Goal: Transaction & Acquisition: Purchase product/service

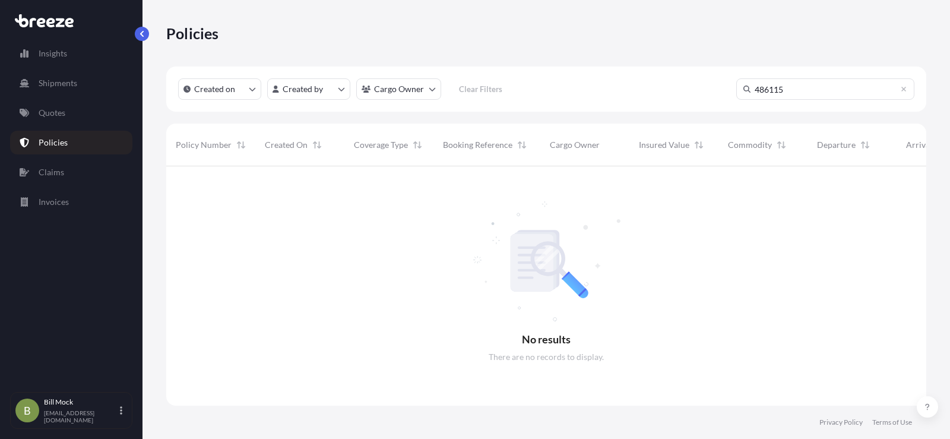
scroll to position [273, 751]
click at [58, 117] on p "Quotes" at bounding box center [52, 113] width 27 height 12
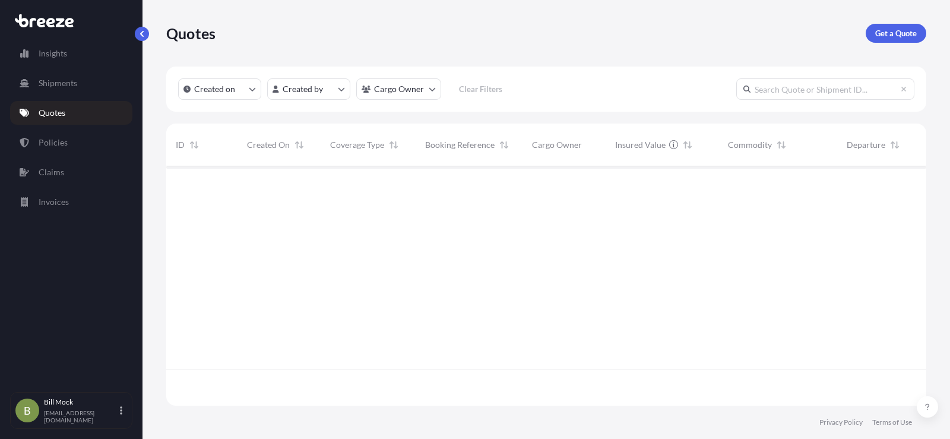
scroll to position [237, 751]
click at [879, 37] on p "Get a Quote" at bounding box center [896, 33] width 42 height 12
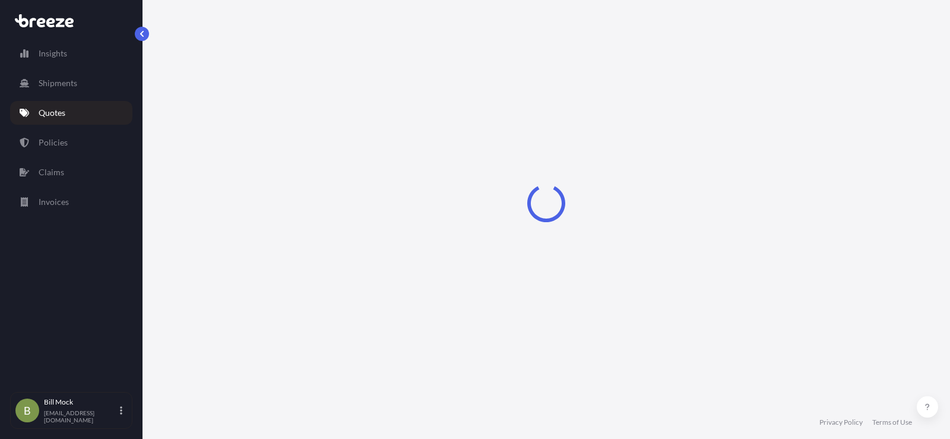
select select "Sea"
select select "1"
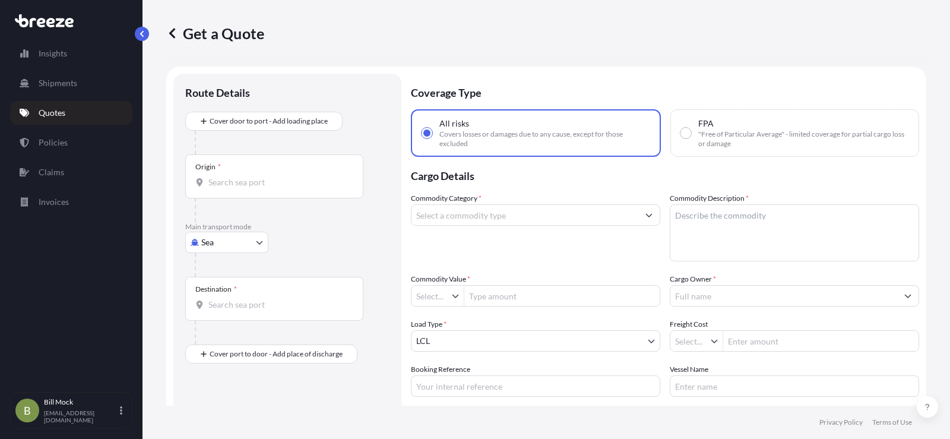
type input "$ USD"
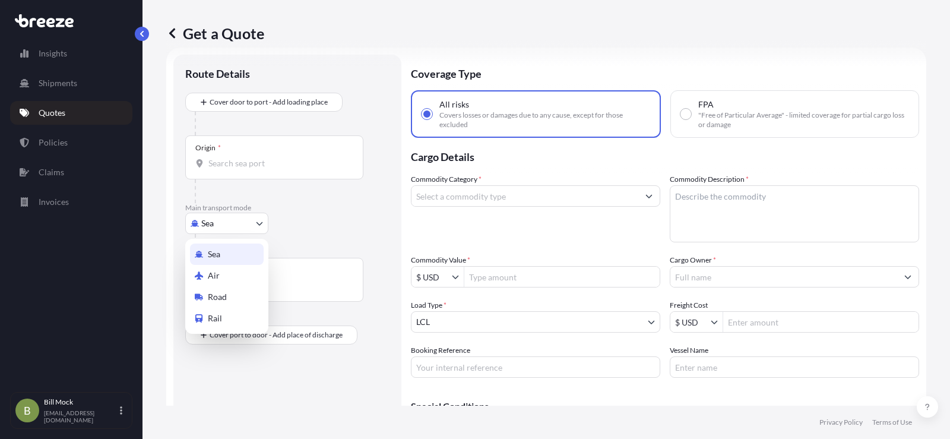
click at [251, 224] on body "Insights Shipments Quotes Policies Claims Invoices B [PERSON_NAME] [EMAIL_ADDRE…" at bounding box center [475, 219] width 950 height 439
click at [230, 297] on div "Road" at bounding box center [227, 296] width 74 height 21
select select "Road"
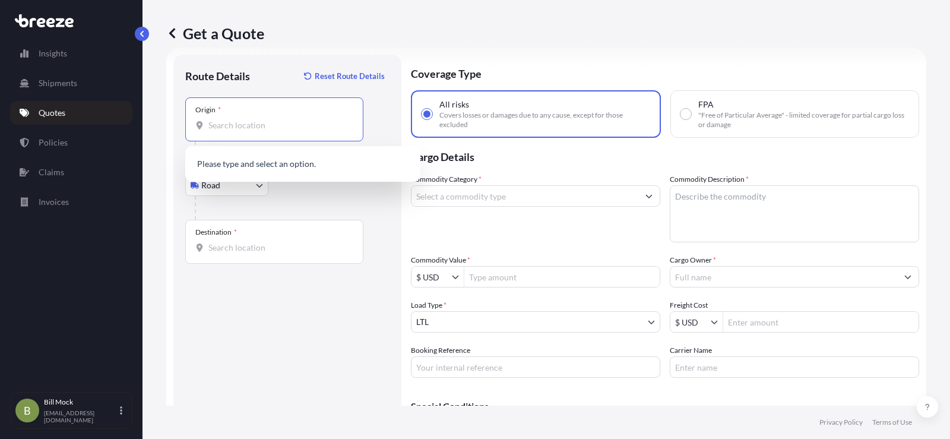
click at [224, 126] on input "Origin *" at bounding box center [278, 125] width 140 height 12
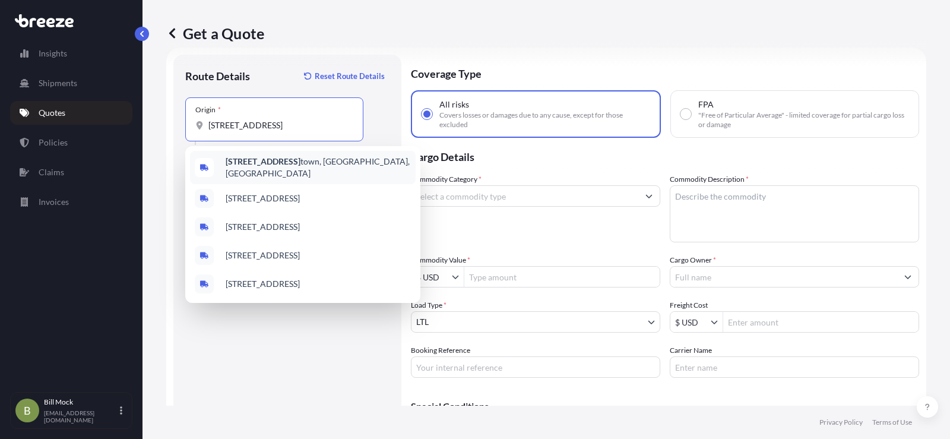
click at [349, 166] on span "[STREET_ADDRESS]" at bounding box center [318, 168] width 185 height 24
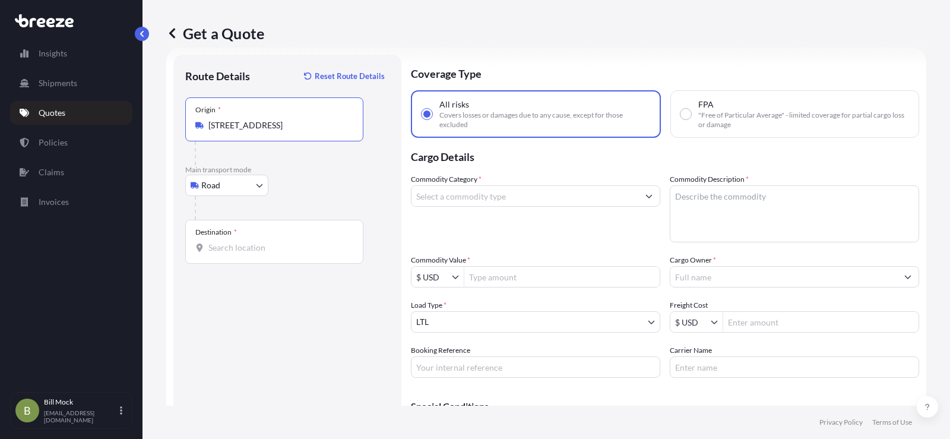
type input "[STREET_ADDRESS]"
click at [228, 254] on div "Destination *" at bounding box center [274, 242] width 178 height 44
click at [228, 254] on input "Destination *" at bounding box center [278, 248] width 140 height 12
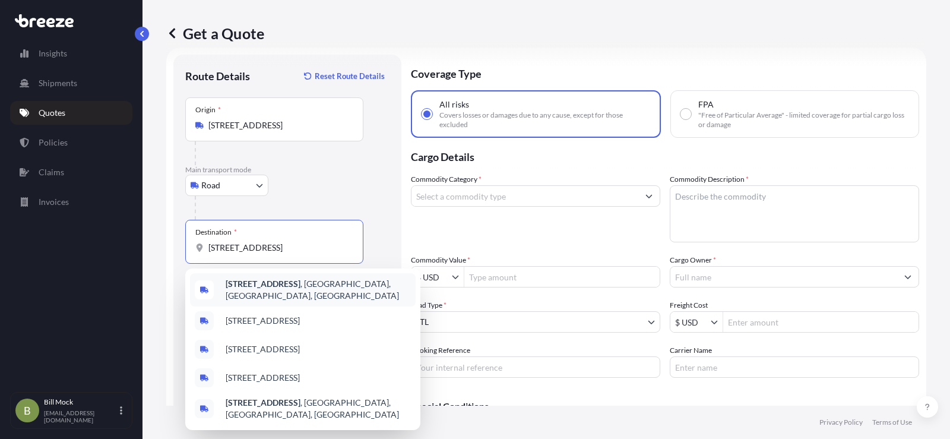
click at [300, 289] on b "[STREET_ADDRESS]" at bounding box center [263, 283] width 75 height 10
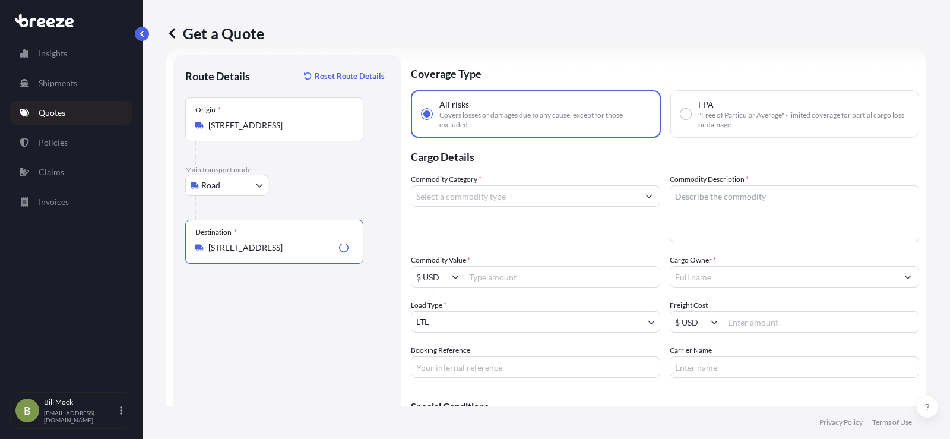
type input "[STREET_ADDRESS]"
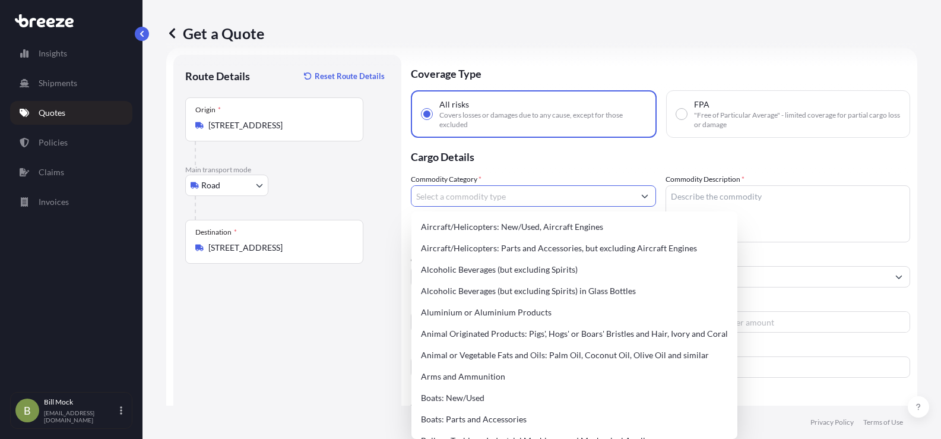
click at [469, 191] on input "Commodity Category *" at bounding box center [522, 195] width 223 height 21
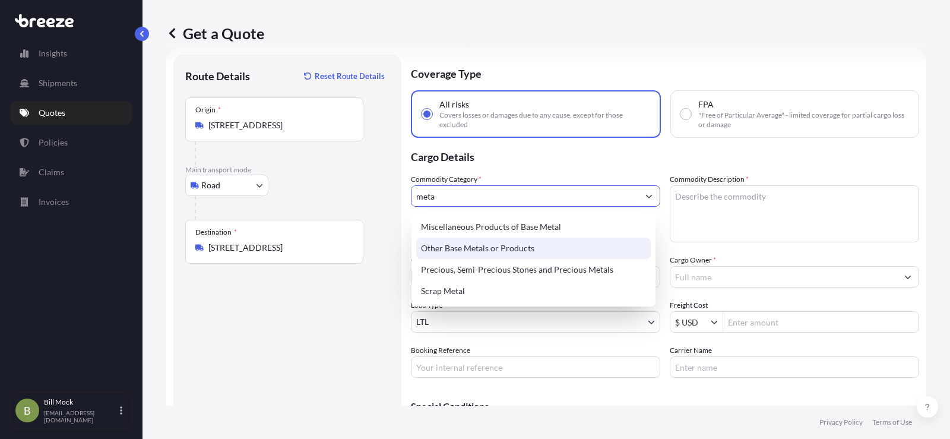
click at [480, 246] on div "Other Base Metals or Products" at bounding box center [533, 248] width 235 height 21
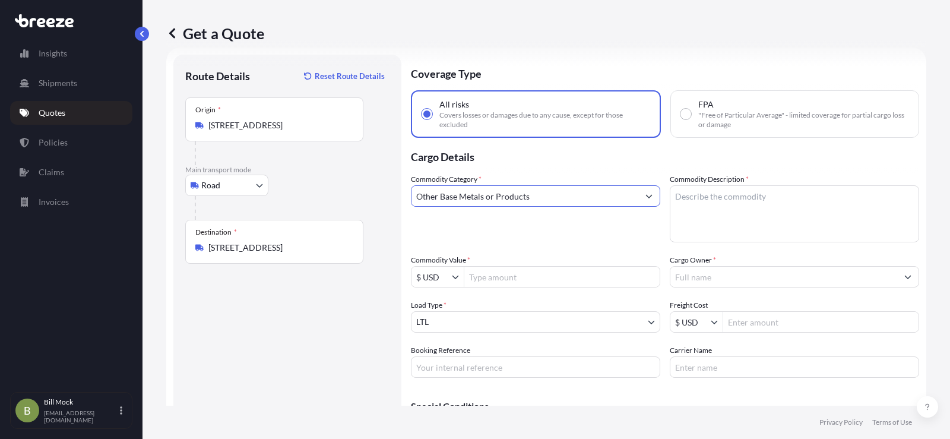
type input "Other Base Metals or Products"
click at [726, 202] on textarea "Commodity Description *" at bounding box center [794, 213] width 249 height 57
type textarea "m"
type textarea "METAL PARTS"
click at [499, 276] on input "Commodity Value *" at bounding box center [561, 276] width 195 height 21
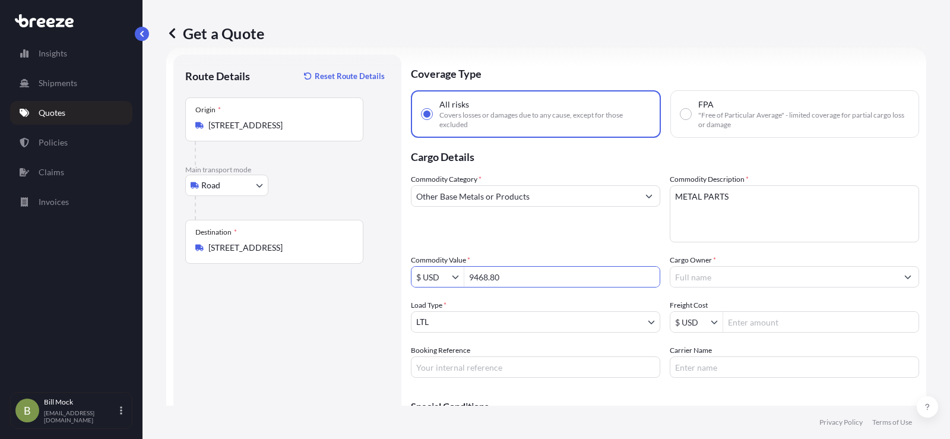
type input "9,468.8"
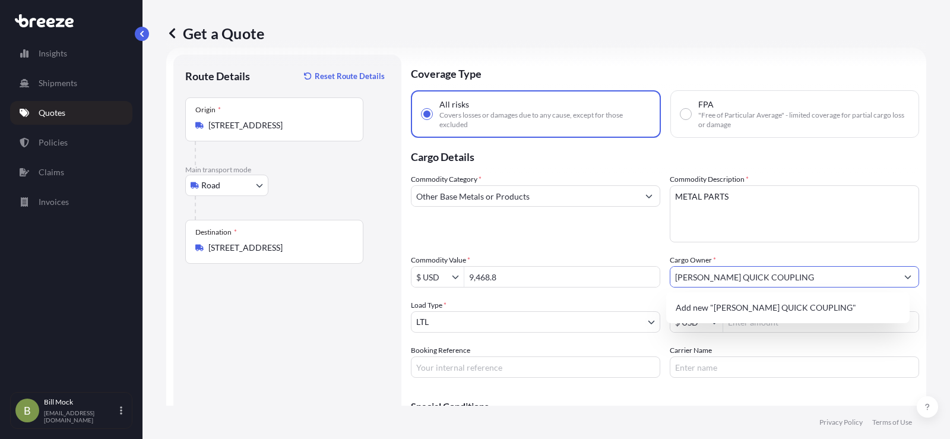
type input "[PERSON_NAME] QUICK COUPLING"
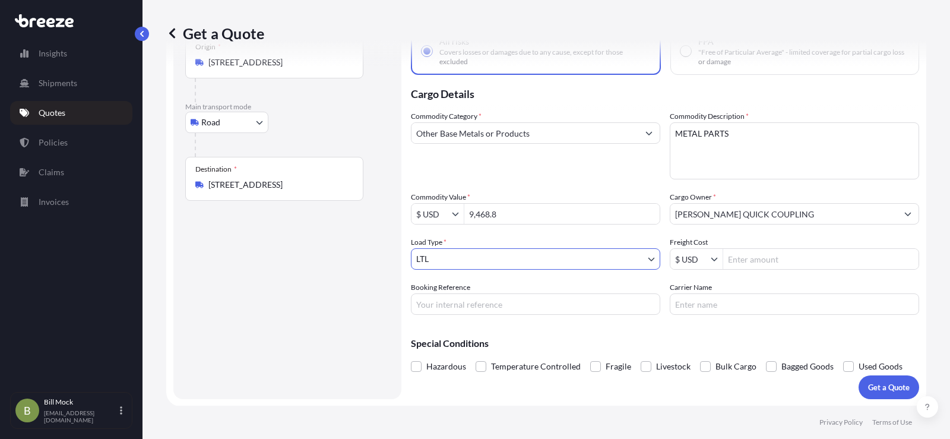
scroll to position [83, 0]
click at [460, 303] on input "Booking Reference" at bounding box center [535, 303] width 249 height 21
type input "487199"
type input "[PERSON_NAME] EXPRESS"
click at [885, 387] on p "Get a Quote" at bounding box center [889, 387] width 42 height 12
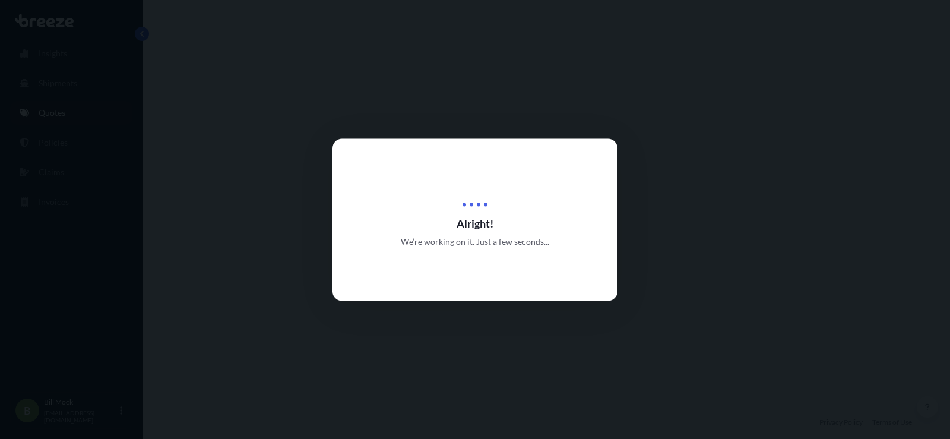
select select "Road"
select select "1"
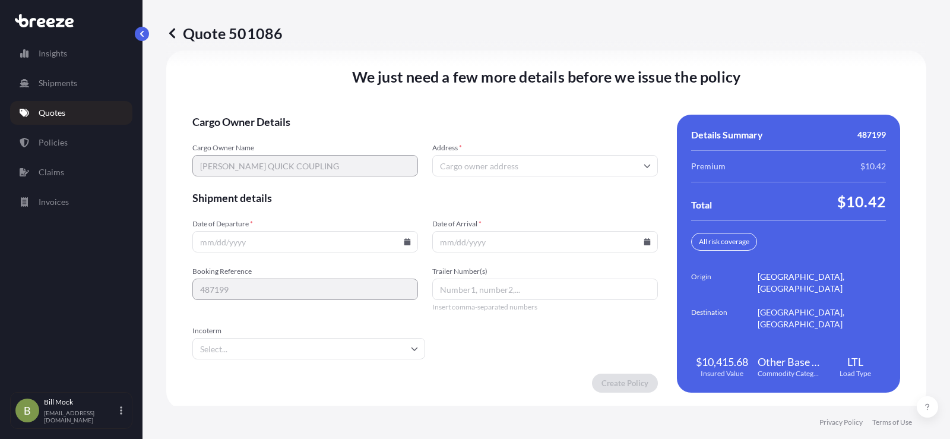
scroll to position [1641, 0]
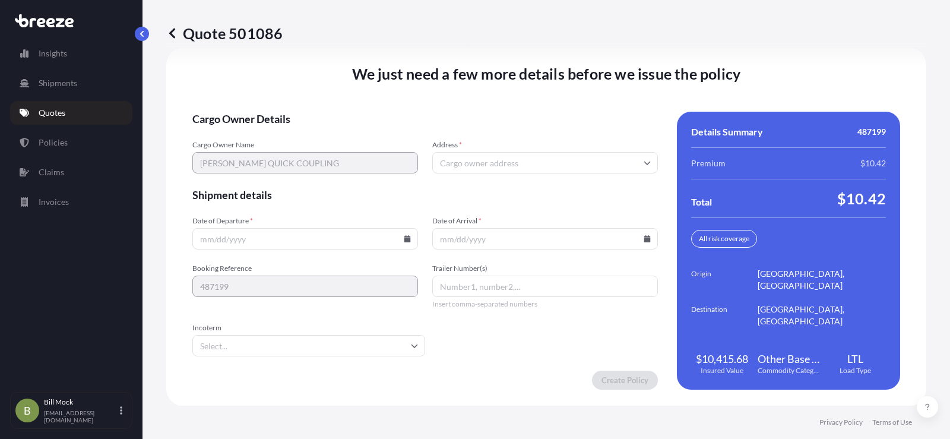
click at [406, 238] on icon at bounding box center [407, 238] width 7 height 7
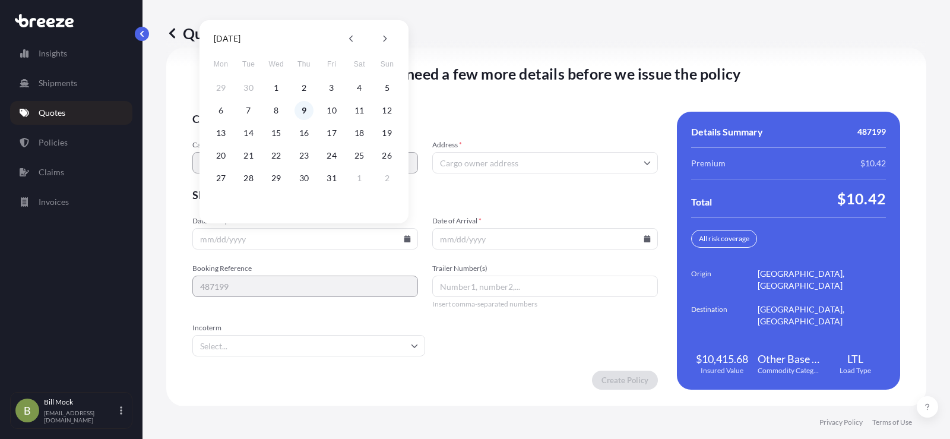
click at [305, 112] on button "9" at bounding box center [304, 110] width 19 height 19
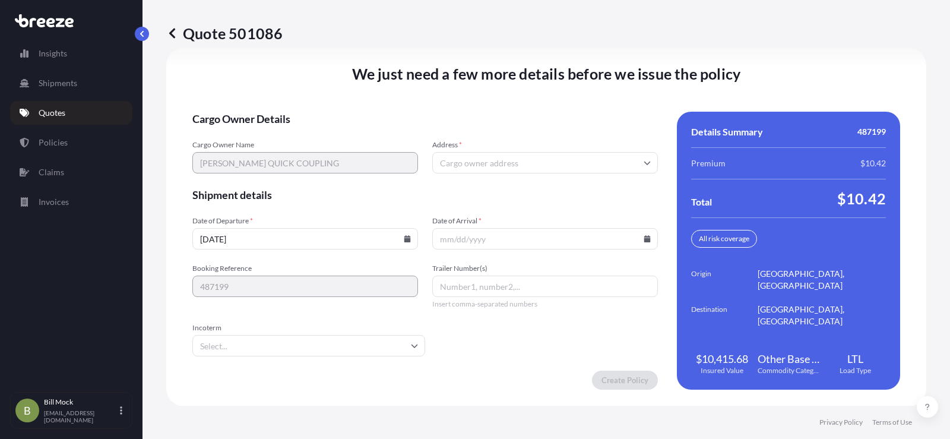
type input "[DATE]"
click at [644, 240] on icon at bounding box center [647, 238] width 7 height 7
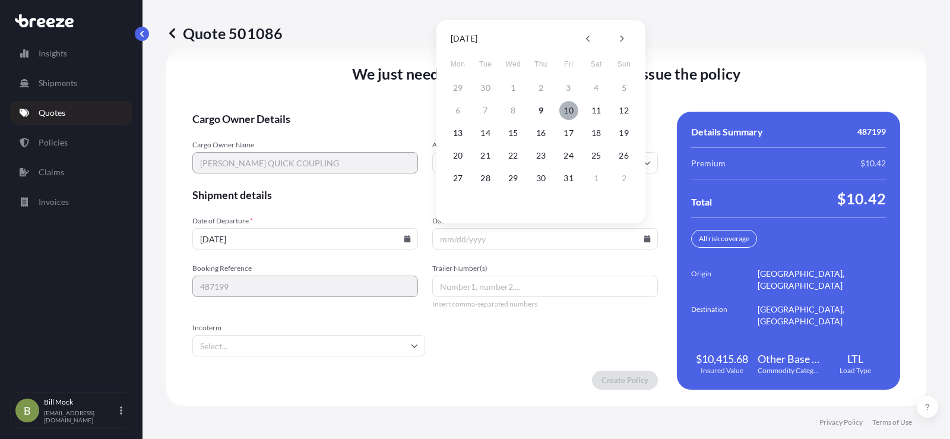
click at [572, 109] on button "10" at bounding box center [568, 110] width 19 height 19
type input "[DATE]"
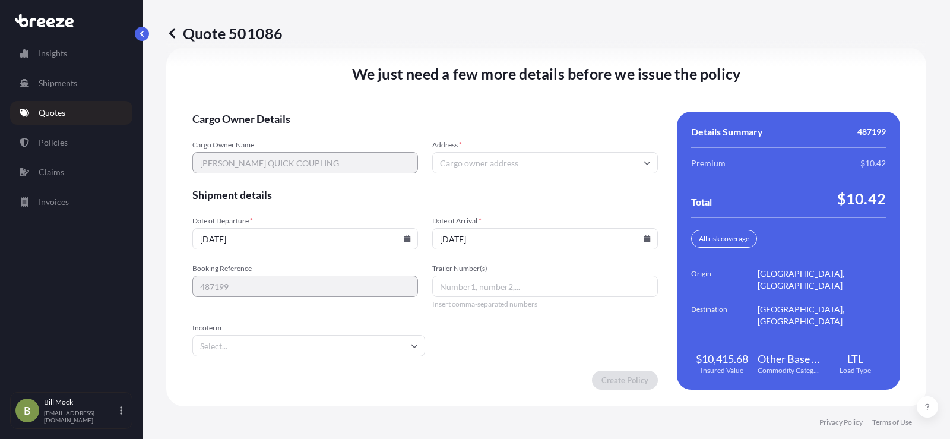
scroll to position [1642, 0]
click at [644, 239] on icon at bounding box center [647, 238] width 7 height 7
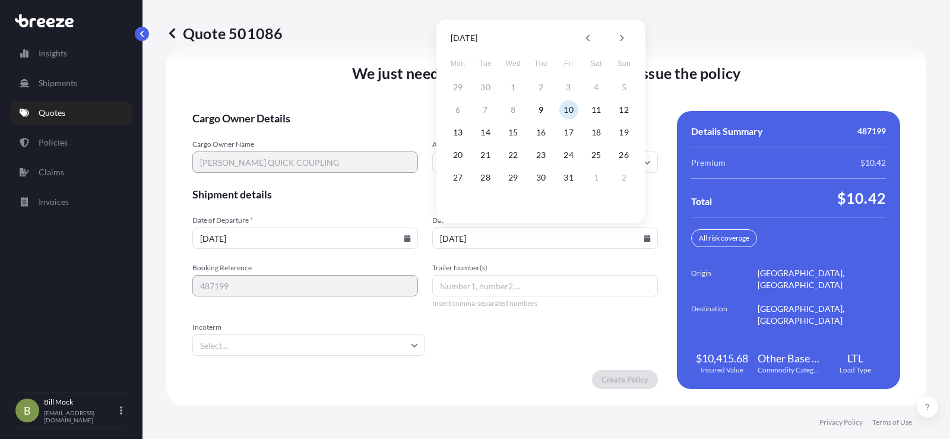
click at [574, 106] on button "10" at bounding box center [568, 109] width 19 height 19
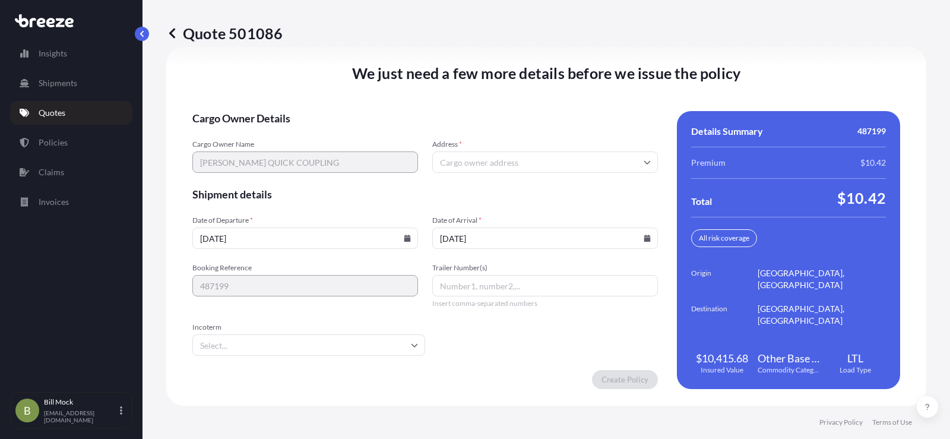
click at [408, 240] on input "[DATE]" at bounding box center [305, 237] width 226 height 21
click at [400, 238] on input "[DATE]" at bounding box center [305, 237] width 226 height 21
click at [283, 235] on input "[DATE]" at bounding box center [305, 237] width 226 height 21
click at [404, 236] on icon at bounding box center [407, 238] width 7 height 7
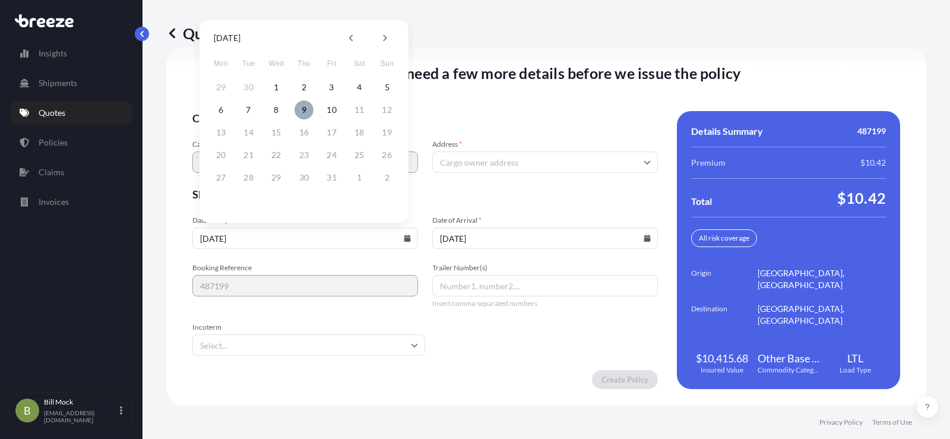
click at [303, 107] on button "9" at bounding box center [304, 109] width 19 height 19
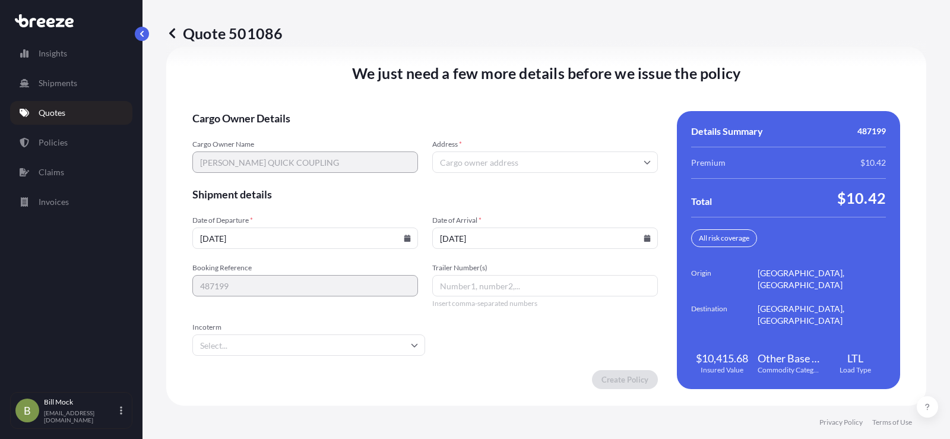
click at [450, 163] on input "Address *" at bounding box center [545, 161] width 226 height 21
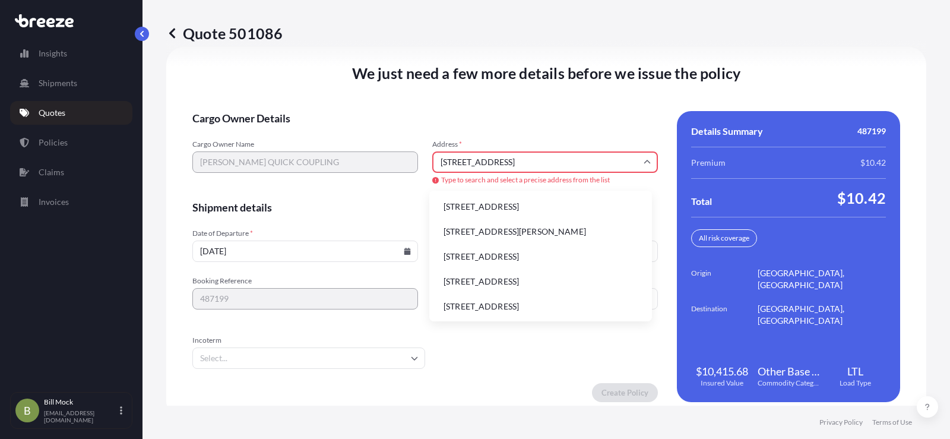
click at [531, 205] on li "[STREET_ADDRESS]" at bounding box center [540, 206] width 213 height 23
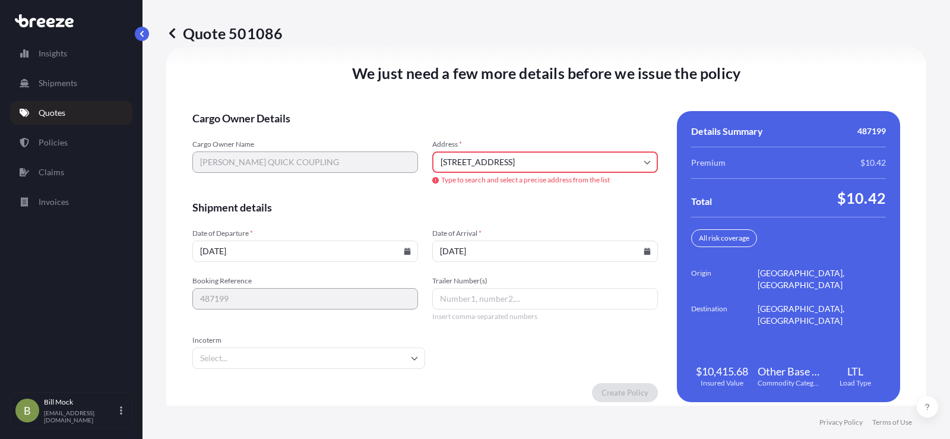
type input "[STREET_ADDRESS]"
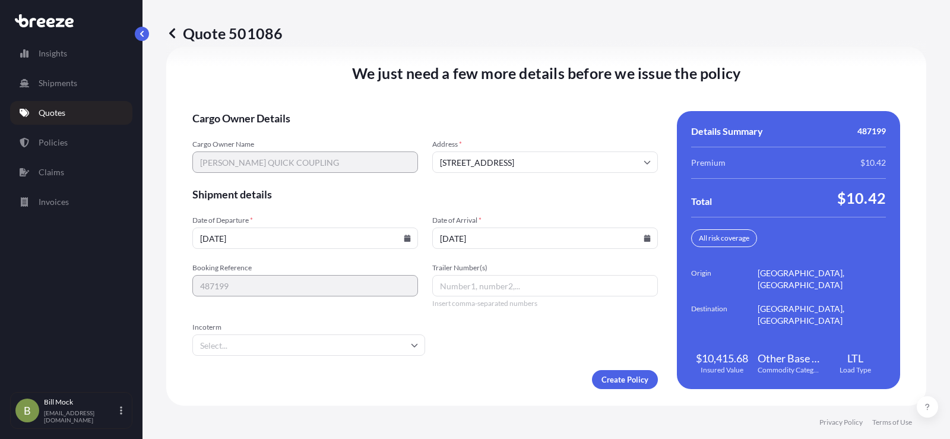
scroll to position [1642, 0]
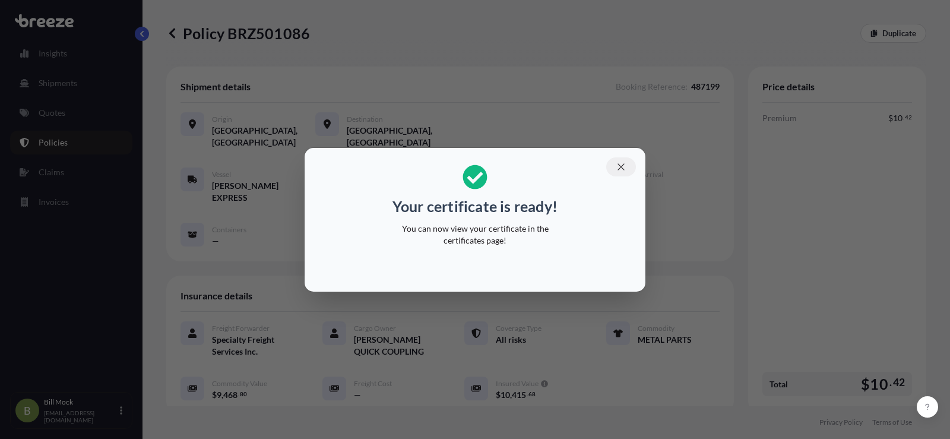
click at [625, 164] on icon "button" at bounding box center [621, 167] width 11 height 11
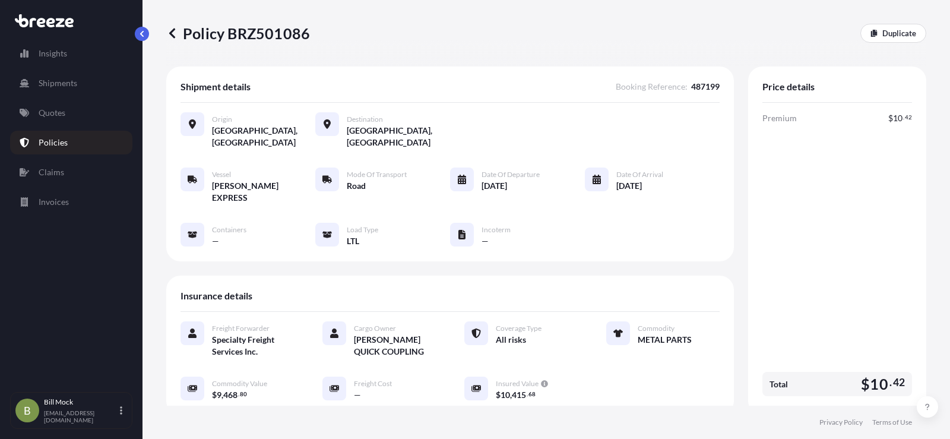
click at [252, 29] on p "Policy BRZ501086" at bounding box center [238, 33] width 144 height 19
copy p "BRZ501086"
